Goal: Check status: Check status

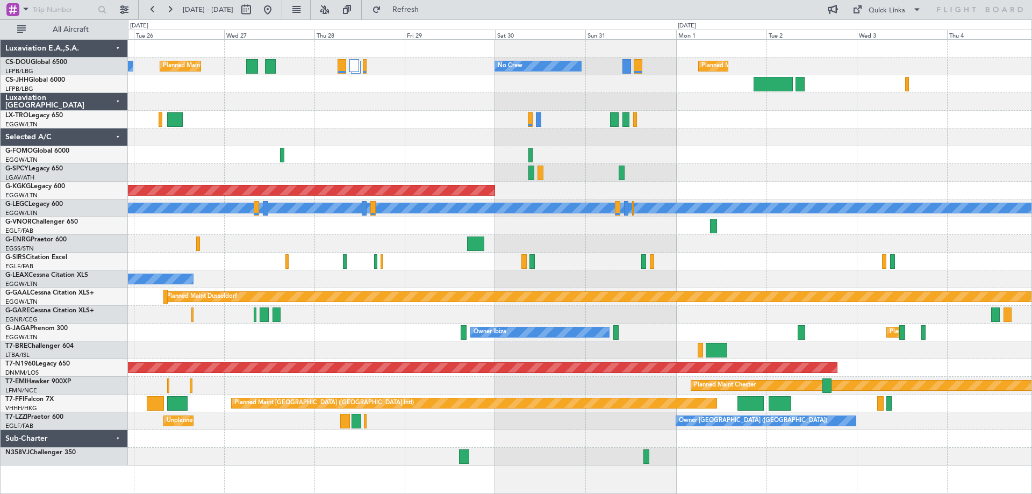
click at [640, 99] on div at bounding box center [579, 102] width 903 height 18
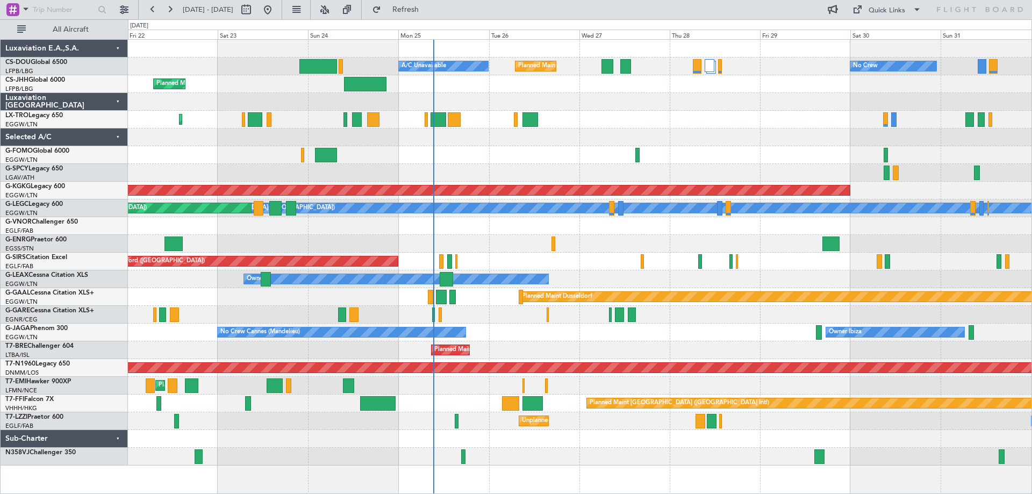
click at [712, 120] on div "Planned Maint [GEOGRAPHIC_DATA] ([GEOGRAPHIC_DATA])" at bounding box center [579, 120] width 903 height 18
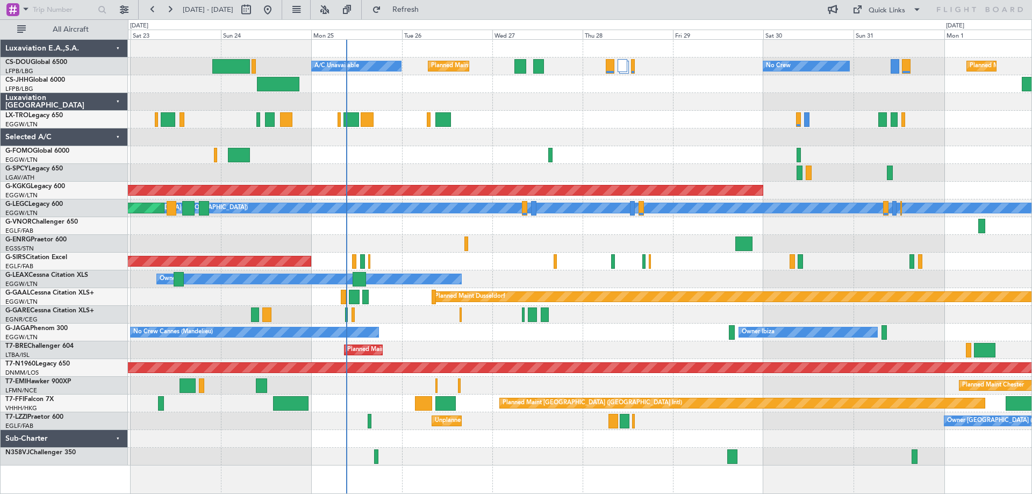
click at [672, 134] on div at bounding box center [579, 137] width 903 height 18
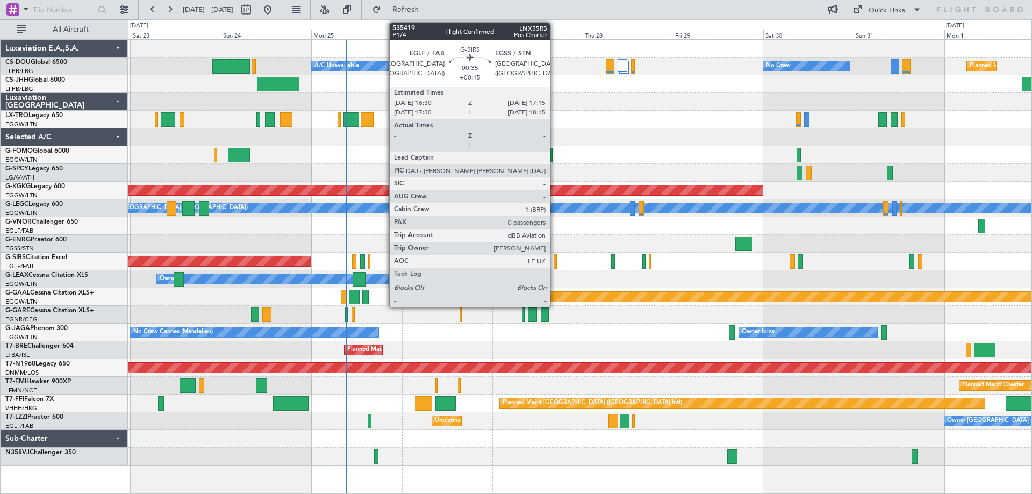
click at [555, 265] on div at bounding box center [554, 261] width 3 height 15
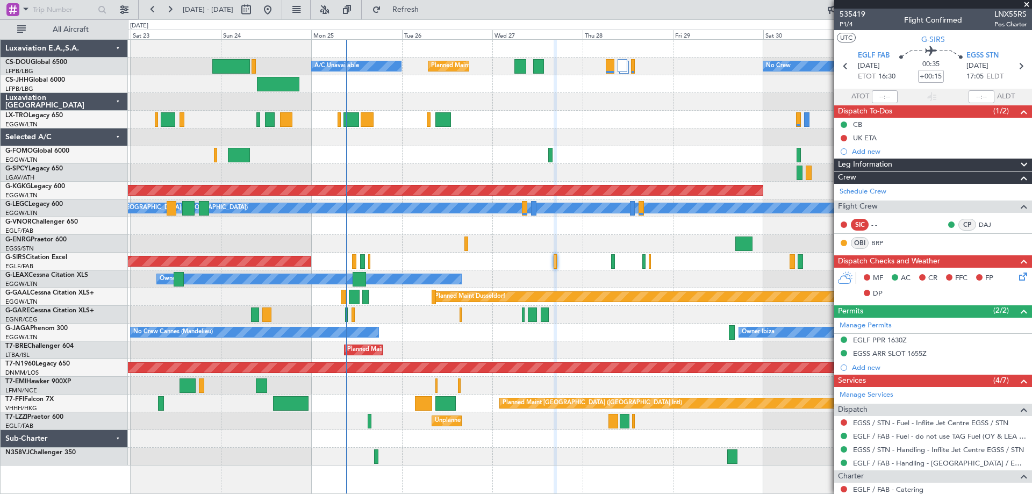
click at [1026, 4] on span at bounding box center [1026, 5] width 11 height 10
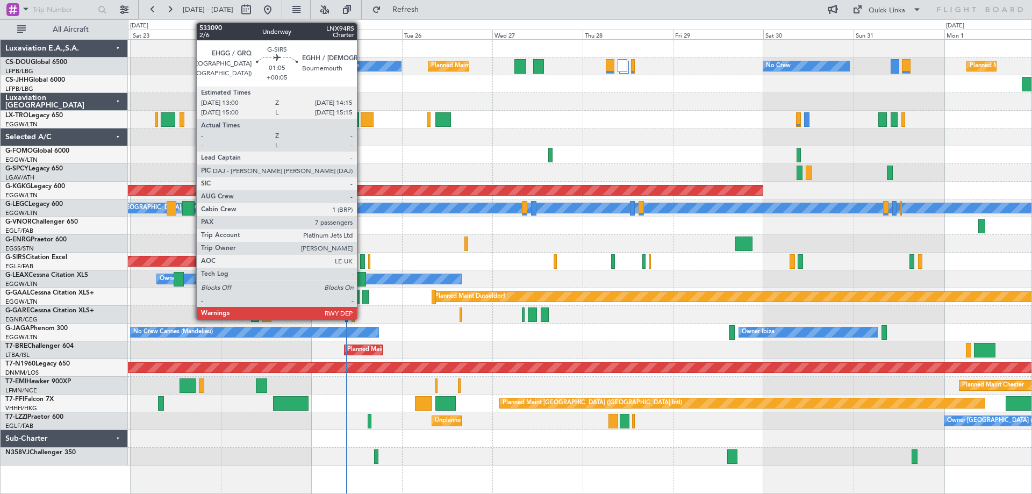
click at [362, 262] on div at bounding box center [362, 261] width 5 height 15
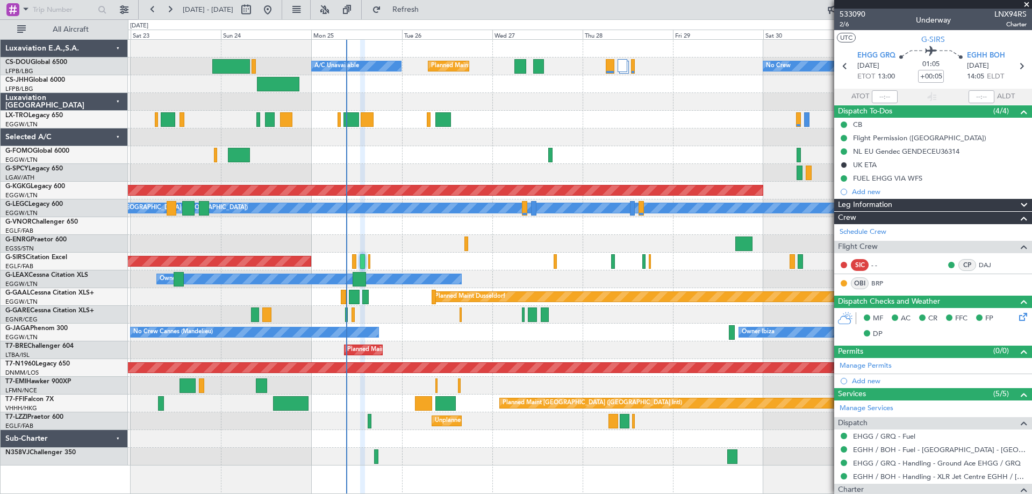
click at [1025, 4] on span at bounding box center [1026, 5] width 11 height 10
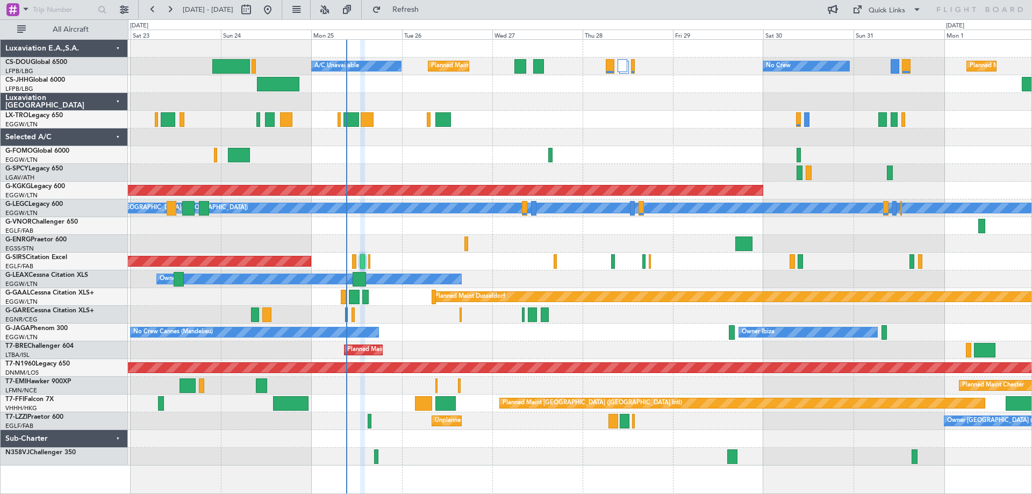
type input "0"
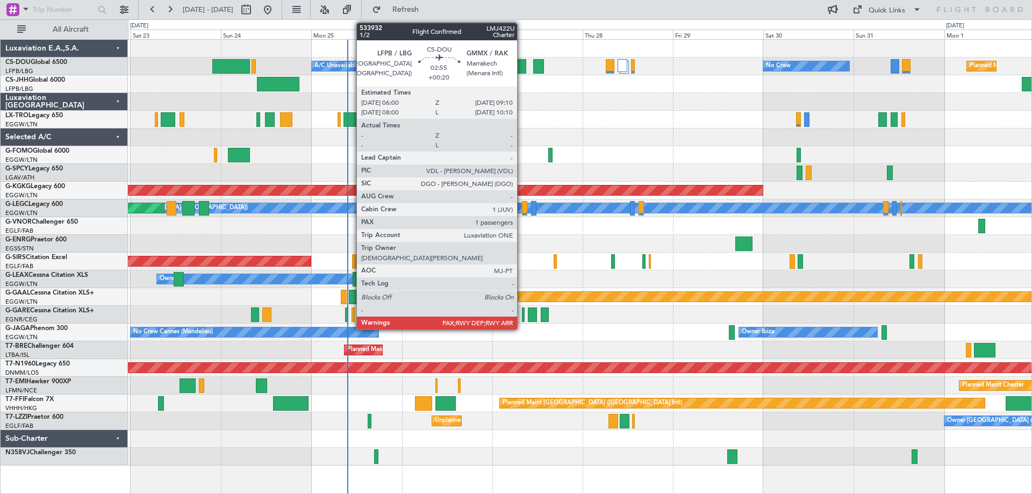
click at [522, 68] on div at bounding box center [520, 66] width 12 height 15
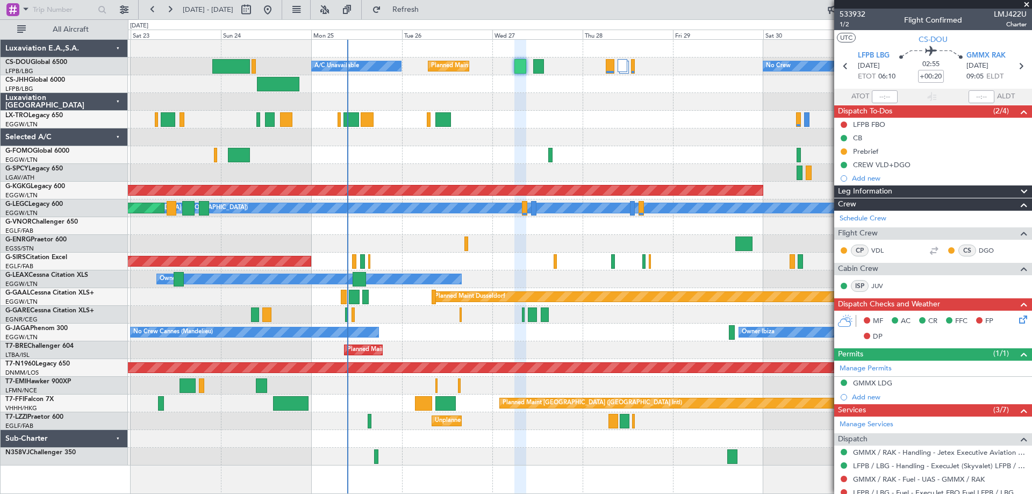
click at [1027, 3] on span at bounding box center [1026, 5] width 11 height 10
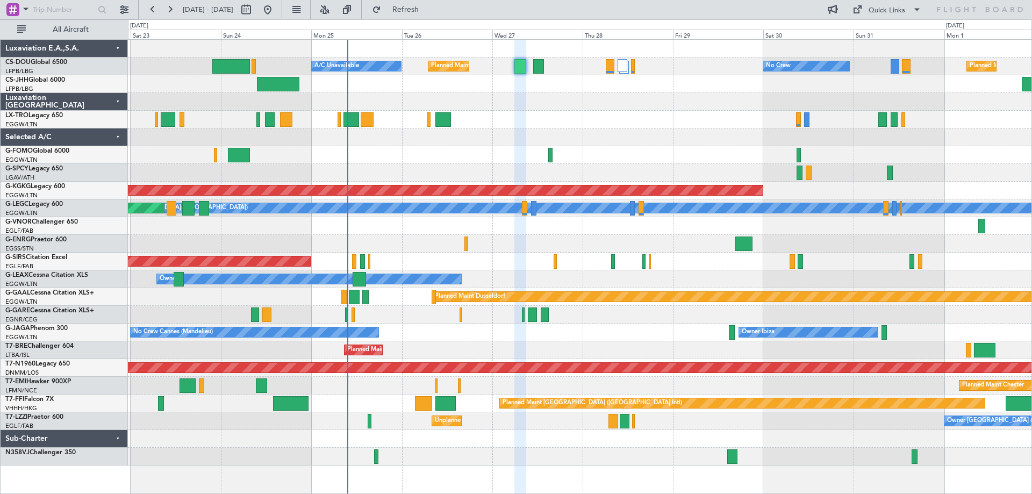
type input "0"
